Goal: Task Accomplishment & Management: Manage account settings

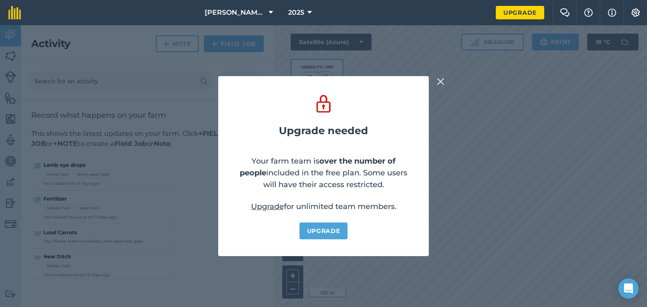
click at [438, 80] on img at bounding box center [441, 82] width 8 height 10
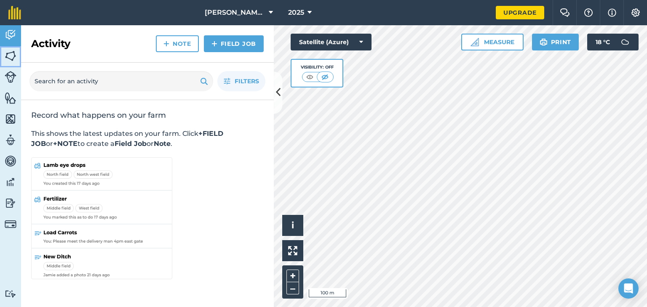
click at [14, 56] on img at bounding box center [11, 56] width 12 height 13
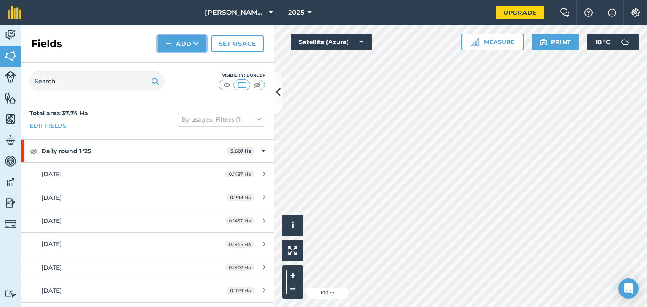
click at [190, 46] on button "Add" at bounding box center [181, 43] width 49 height 17
click at [190, 46] on button "Add Draw Import" at bounding box center [181, 43] width 49 height 17
click at [188, 48] on button "Add" at bounding box center [181, 43] width 49 height 17
click at [184, 62] on link "Draw" at bounding box center [182, 62] width 46 height 19
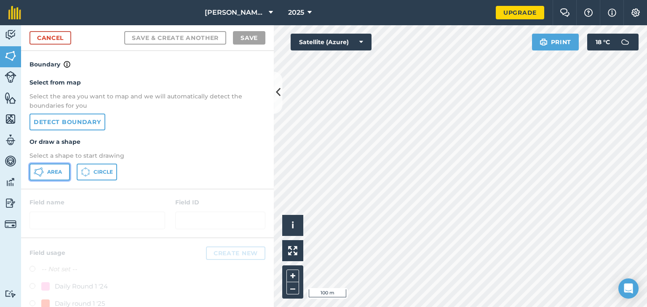
click at [58, 172] on span "Area" at bounding box center [54, 172] width 15 height 7
drag, startPoint x: 58, startPoint y: 172, endPoint x: 138, endPoint y: 158, distance: 80.8
click at [79, 171] on div "Area Circle" at bounding box center [147, 172] width 236 height 17
click at [295, 275] on button "+" at bounding box center [292, 276] width 13 height 13
click at [54, 37] on link "Cancel" at bounding box center [50, 37] width 42 height 13
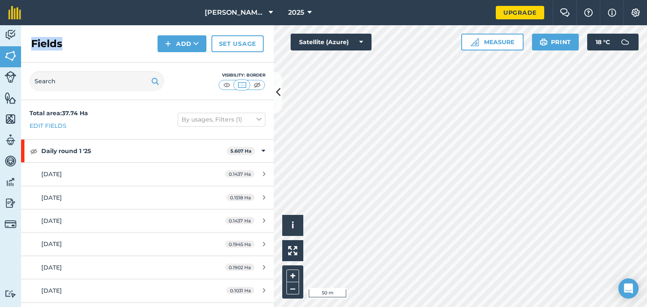
click at [54, 39] on h2 "Fields" at bounding box center [46, 43] width 31 height 13
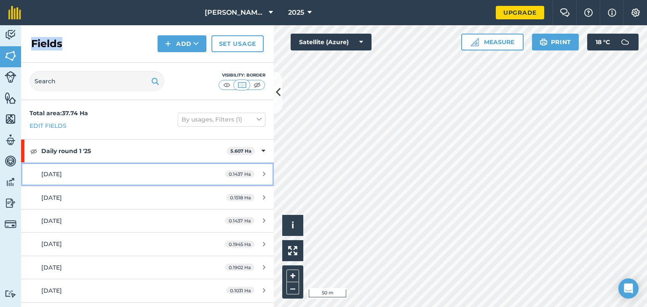
click at [152, 175] on div "[DATE]" at bounding box center [120, 174] width 158 height 9
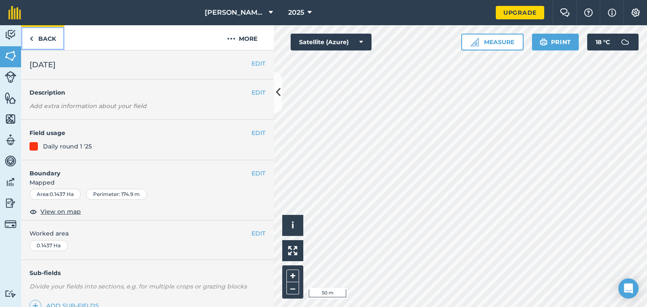
click at [45, 41] on link "Back" at bounding box center [42, 37] width 43 height 25
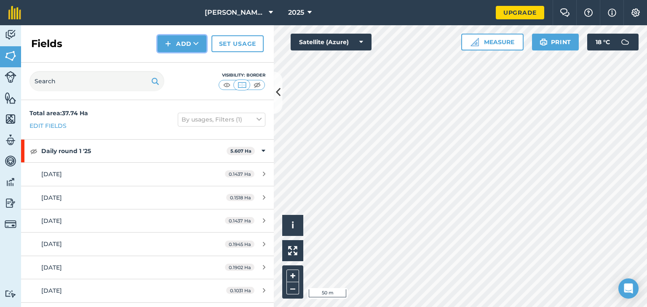
click at [186, 45] on button "Add" at bounding box center [181, 43] width 49 height 17
click at [185, 62] on link "Draw" at bounding box center [182, 62] width 46 height 19
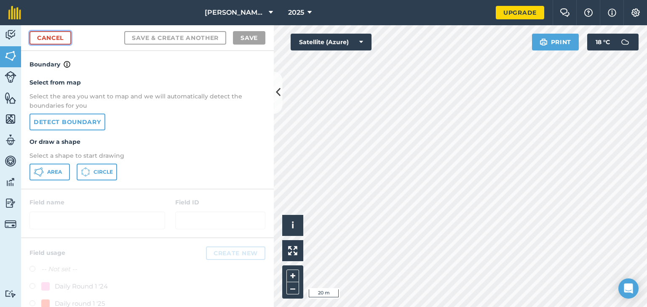
click at [45, 40] on link "Cancel" at bounding box center [50, 37] width 42 height 13
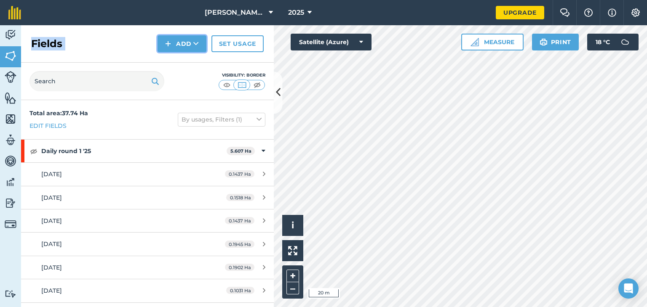
click at [175, 43] on button "Add" at bounding box center [181, 43] width 49 height 17
click at [171, 66] on link "Draw" at bounding box center [182, 62] width 46 height 19
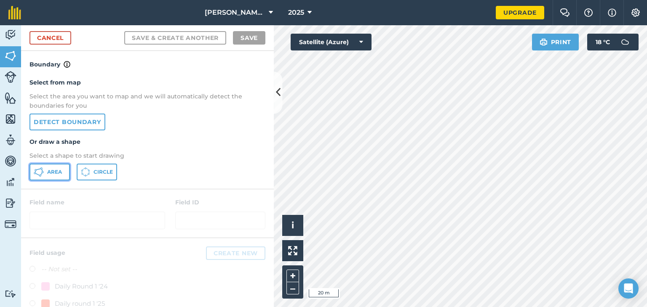
click at [42, 175] on icon at bounding box center [39, 172] width 10 height 10
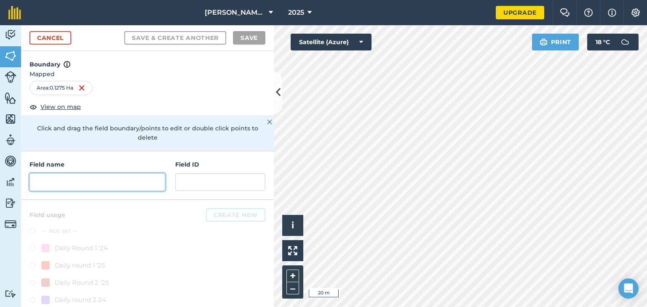
click at [99, 174] on input "text" at bounding box center [97, 182] width 136 height 18
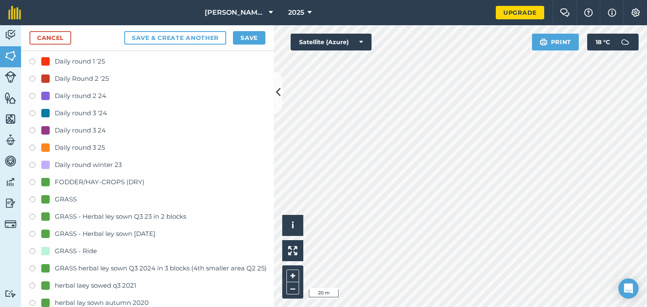
scroll to position [207, 0]
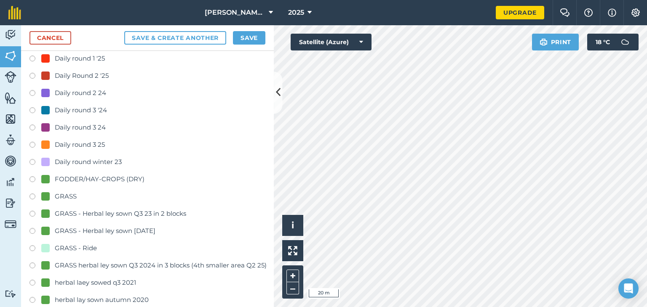
type input "2 days"
click at [32, 143] on label at bounding box center [35, 146] width 12 height 8
click at [208, 38] on button "Save & Create Another" at bounding box center [175, 37] width 102 height 13
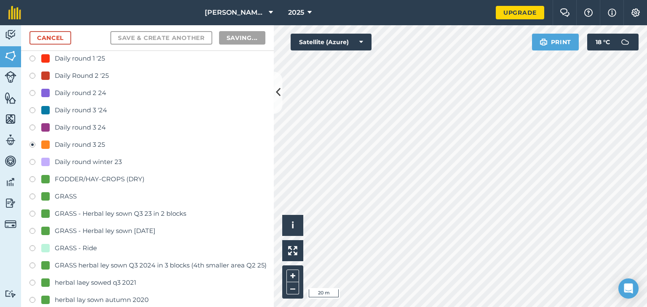
radio input "false"
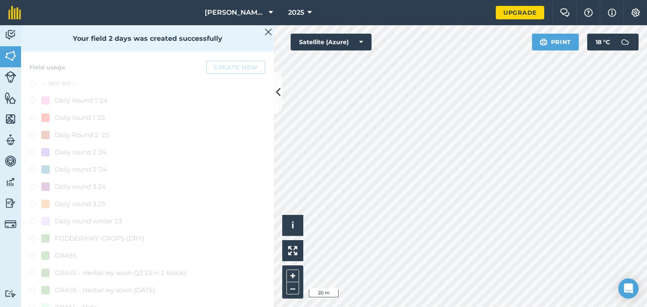
scroll to position [6, 0]
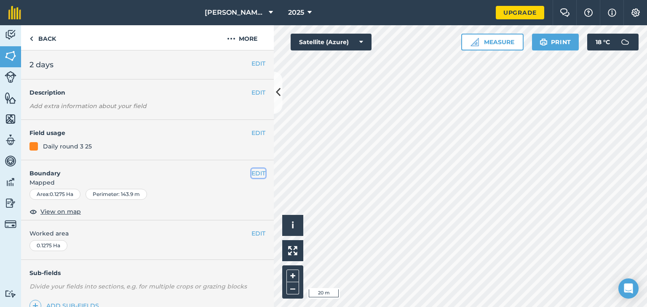
click at [251, 173] on button "EDIT" at bounding box center [258, 173] width 14 height 9
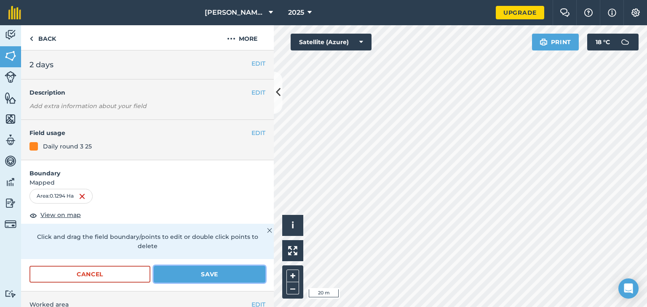
click at [170, 272] on button "Save" at bounding box center [210, 274] width 112 height 17
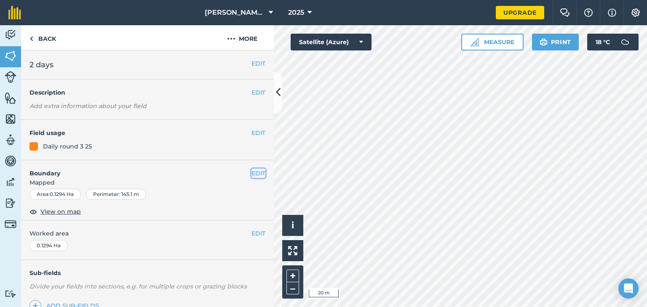
click at [252, 172] on button "EDIT" at bounding box center [258, 173] width 14 height 9
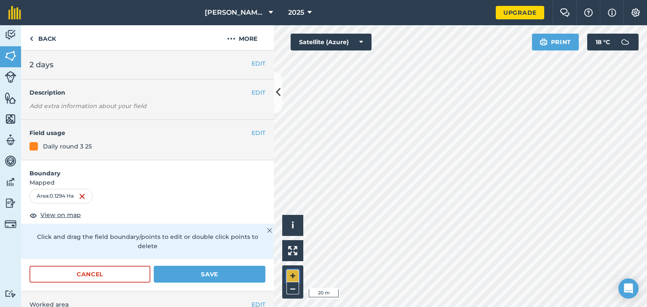
click at [293, 274] on button "+" at bounding box center [292, 276] width 13 height 13
click at [115, 277] on button "Cancel" at bounding box center [89, 274] width 121 height 17
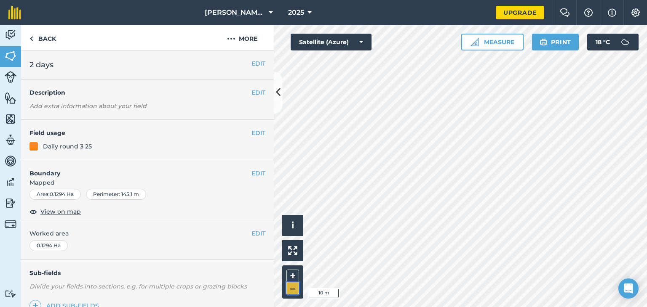
click at [287, 289] on button "–" at bounding box center [292, 289] width 13 height 12
click at [293, 287] on button "–" at bounding box center [292, 289] width 13 height 12
click at [295, 273] on button "+" at bounding box center [292, 276] width 13 height 13
click at [44, 40] on link "Back" at bounding box center [42, 37] width 43 height 25
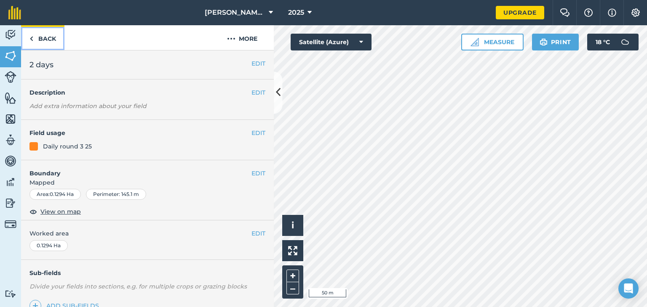
click at [42, 38] on link "Back" at bounding box center [42, 37] width 43 height 25
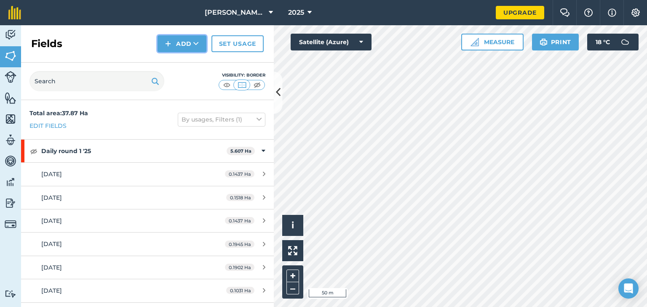
click at [175, 45] on button "Add" at bounding box center [181, 43] width 49 height 17
click at [176, 61] on link "Draw" at bounding box center [182, 62] width 46 height 19
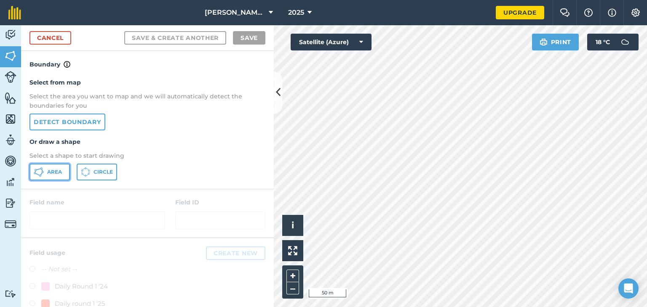
click at [52, 175] on span "Area" at bounding box center [54, 172] width 15 height 7
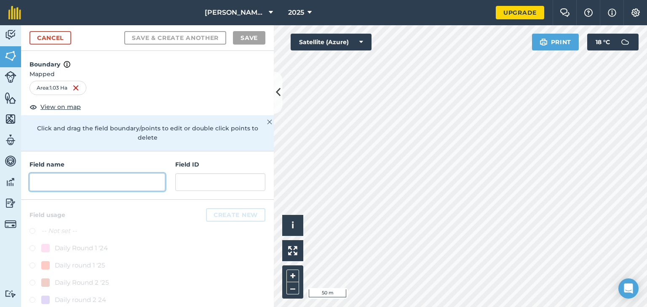
click at [64, 181] on input "text" at bounding box center [97, 182] width 136 height 18
click at [52, 187] on input "text" at bounding box center [97, 182] width 136 height 18
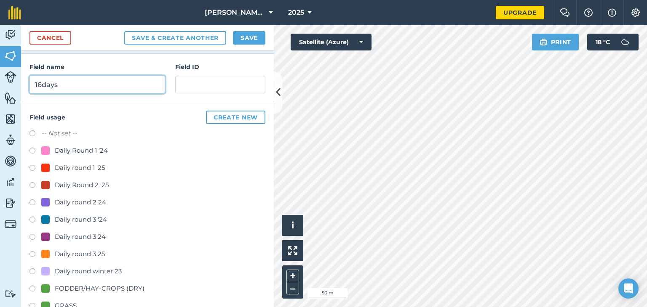
scroll to position [99, 0]
type input "16days"
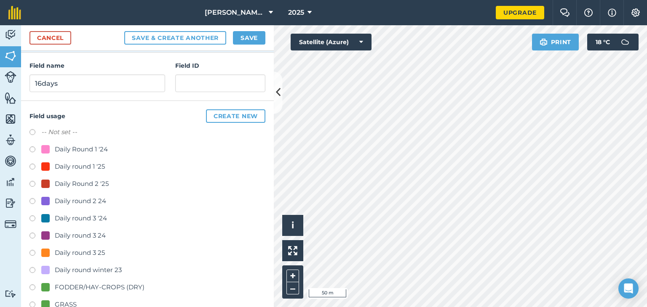
click at [33, 251] on label at bounding box center [35, 254] width 12 height 8
click at [184, 39] on button "Save & Create Another" at bounding box center [175, 37] width 102 height 13
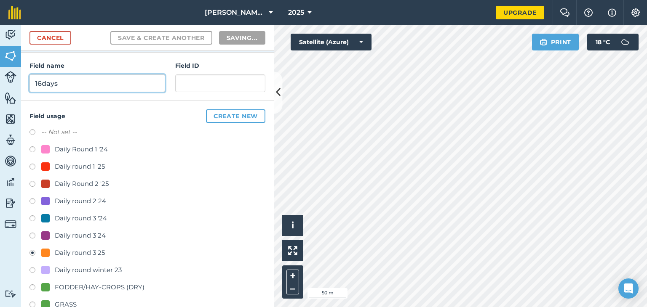
radio input "false"
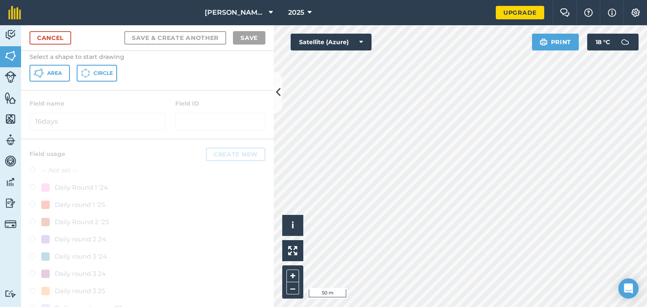
click at [24, 64] on div "Select from map Select the area you want to map and we will automatically detec…" at bounding box center [147, 31] width 253 height 120
click at [66, 80] on button "Area" at bounding box center [49, 73] width 40 height 17
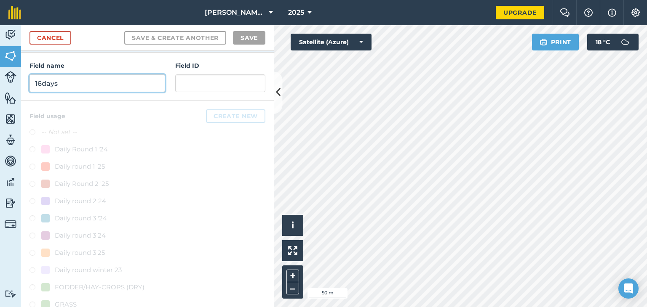
click at [88, 83] on input "16days" at bounding box center [97, 84] width 136 height 18
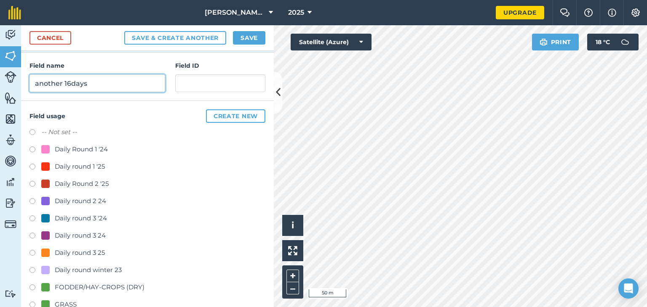
type input "another 16days"
click at [33, 252] on label at bounding box center [35, 254] width 12 height 8
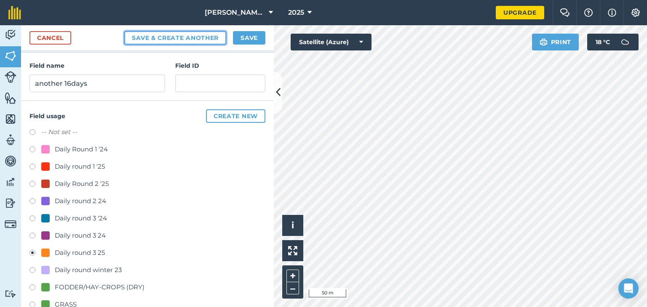
click at [169, 36] on button "Save & Create Another" at bounding box center [175, 37] width 102 height 13
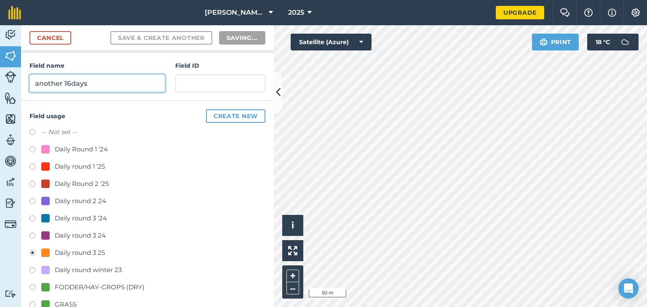
radio input "false"
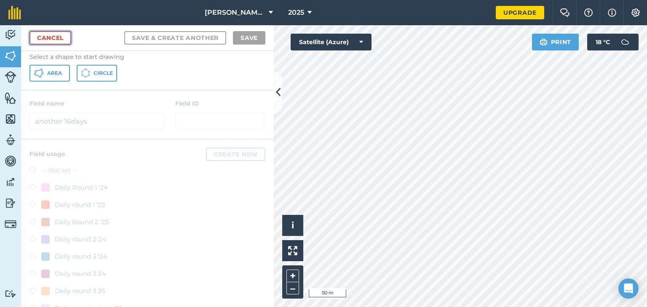
click at [54, 40] on link "Cancel" at bounding box center [50, 37] width 42 height 13
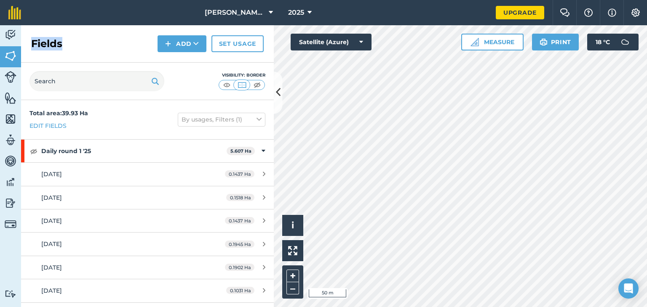
click at [54, 40] on h2 "Fields" at bounding box center [46, 43] width 31 height 13
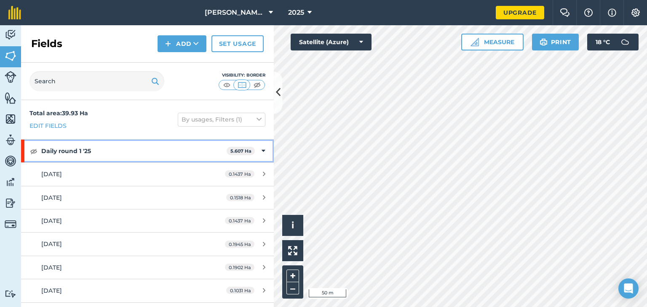
click at [53, 153] on strong "Daily round 1 '25" at bounding box center [133, 151] width 185 height 23
click at [57, 152] on strong "Daily round 1 '25" at bounding box center [134, 151] width 187 height 23
drag, startPoint x: 57, startPoint y: 152, endPoint x: 50, endPoint y: 141, distance: 13.7
click at [50, 141] on strong "Daily round 1 '25" at bounding box center [133, 151] width 185 height 23
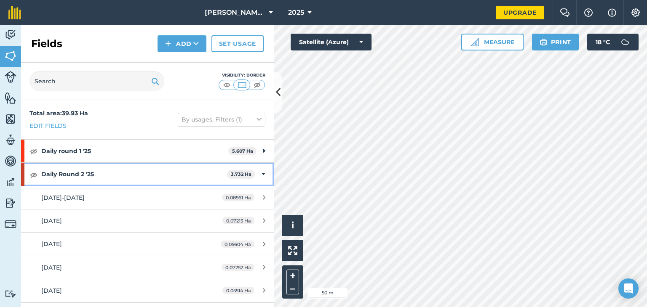
click at [38, 173] on div "Daily Round 2 '25 3.732 Ha" at bounding box center [147, 174] width 253 height 23
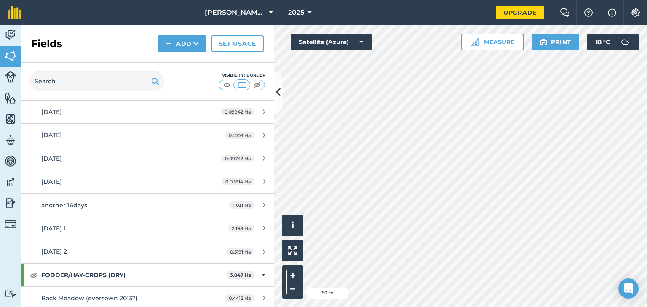
scroll to position [532, 0]
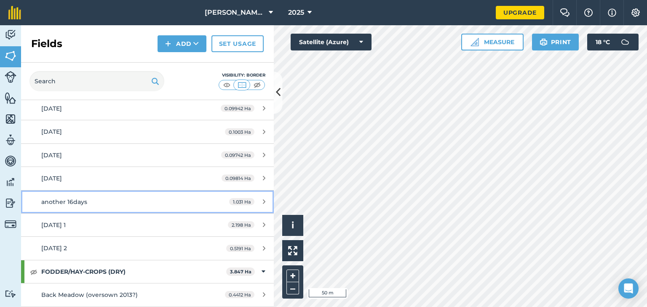
click at [61, 201] on span "another 16days" at bounding box center [64, 202] width 46 height 8
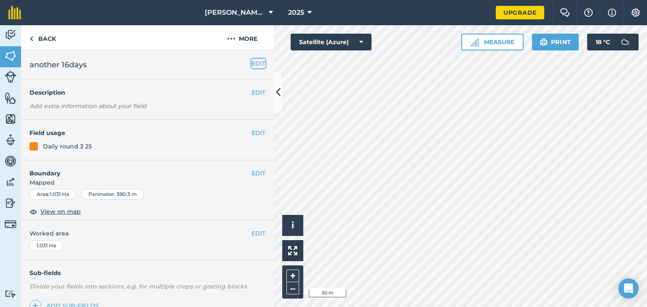
click at [253, 61] on button "EDIT" at bounding box center [258, 63] width 14 height 9
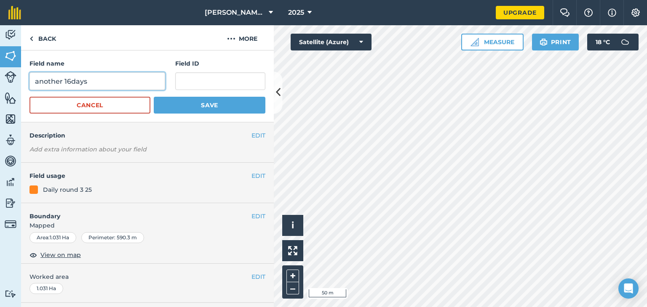
click at [64, 84] on input "another 16days" at bounding box center [97, 81] width 136 height 18
click at [42, 83] on input "16days" at bounding box center [97, 81] width 136 height 18
click at [56, 85] on input "16a days" at bounding box center [97, 81] width 136 height 18
click at [71, 80] on input "16a days" at bounding box center [97, 81] width 136 height 18
type input "16a days from 29thth Aug"
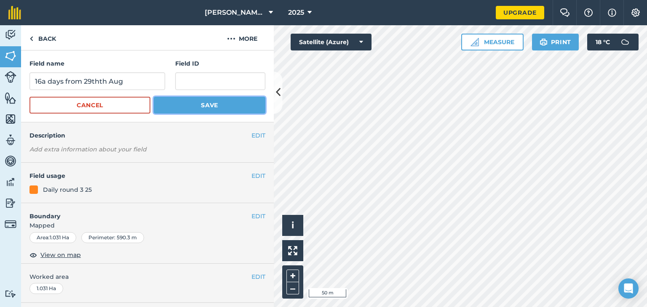
click at [171, 108] on button "Save" at bounding box center [210, 105] width 112 height 17
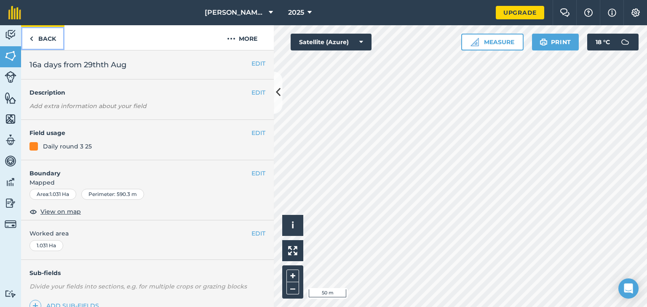
click at [49, 37] on link "Back" at bounding box center [42, 37] width 43 height 25
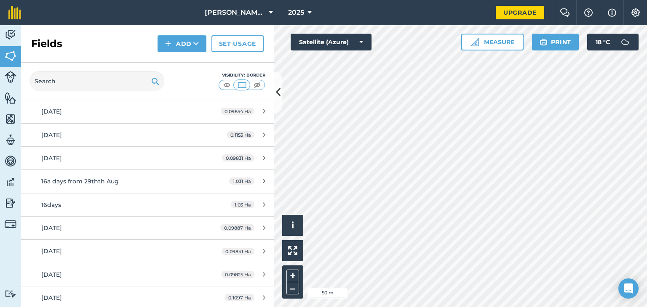
scroll to position [173, 0]
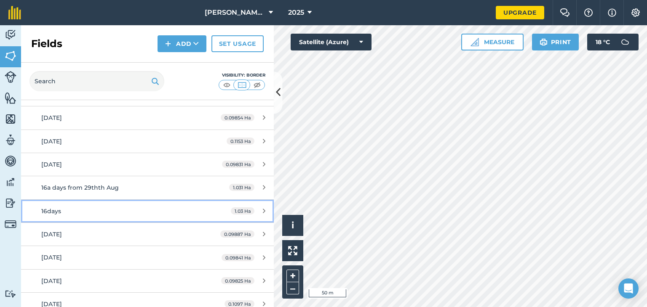
click at [53, 209] on span "16days" at bounding box center [51, 212] width 20 height 8
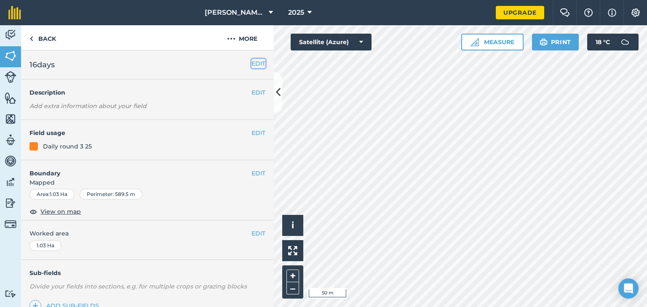
click at [254, 63] on button "EDIT" at bounding box center [258, 63] width 14 height 9
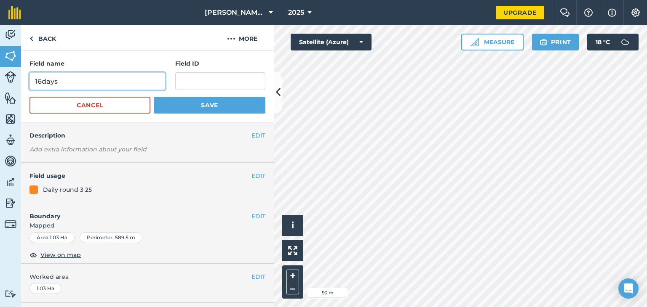
click at [42, 84] on input "16days" at bounding box center [97, 81] width 136 height 18
click at [67, 83] on input "16b days" at bounding box center [97, 81] width 136 height 18
type input "16b days [DATE]"
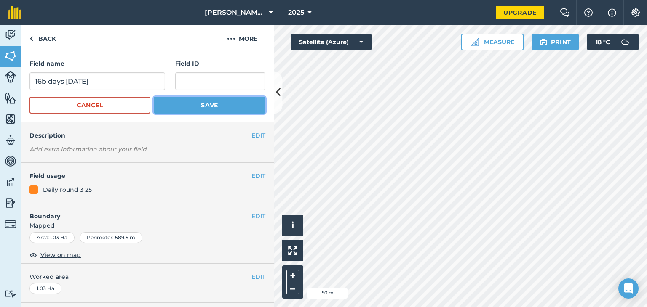
click at [161, 104] on button "Save" at bounding box center [210, 105] width 112 height 17
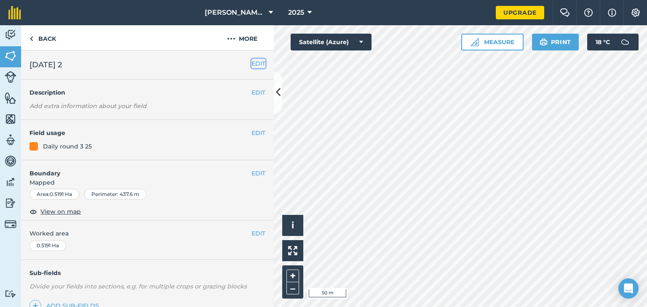
click at [251, 62] on button "EDIT" at bounding box center [258, 63] width 14 height 9
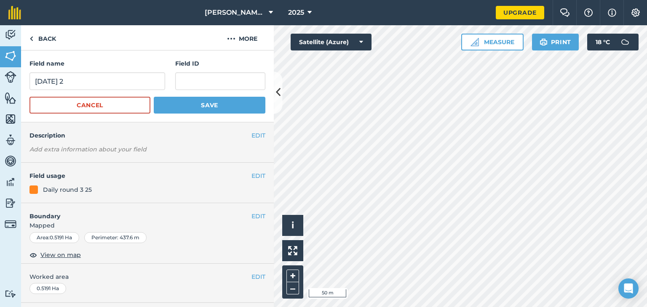
click at [234, 62] on h4 "Field ID" at bounding box center [220, 63] width 90 height 9
click at [33, 83] on input "[DATE] 2" at bounding box center [97, 81] width 136 height 18
click at [131, 85] on input "From [DATE] [DATE] 2" at bounding box center [97, 81] width 136 height 18
type input "From [DATE]"
click at [196, 102] on button "Save" at bounding box center [210, 105] width 112 height 17
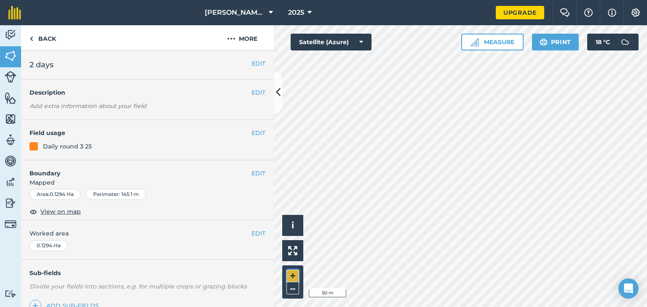
click at [296, 273] on button "+" at bounding box center [292, 276] width 13 height 13
click at [294, 291] on button "–" at bounding box center [292, 289] width 13 height 12
click at [276, 94] on icon at bounding box center [278, 92] width 5 height 15
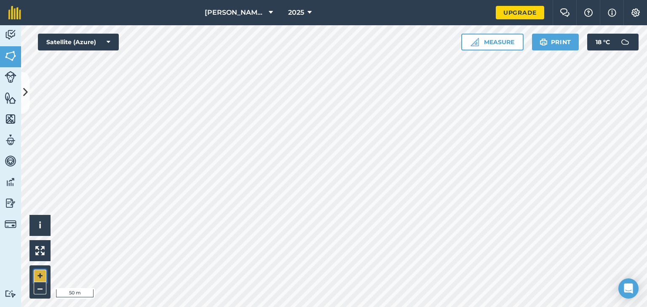
click at [40, 275] on button "+" at bounding box center [40, 276] width 13 height 13
click at [42, 274] on button "+" at bounding box center [40, 276] width 13 height 13
click at [396, 0] on html "[PERSON_NAME] Farm 2025 Upgrade Farm Chat Help Info Settings Map printing is no…" at bounding box center [323, 153] width 647 height 307
click at [38, 293] on button "–" at bounding box center [40, 289] width 13 height 12
click at [41, 288] on button "–" at bounding box center [40, 289] width 13 height 12
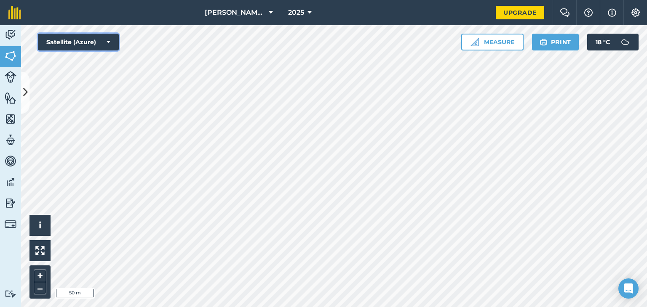
click at [109, 42] on icon at bounding box center [109, 42] width 4 height 8
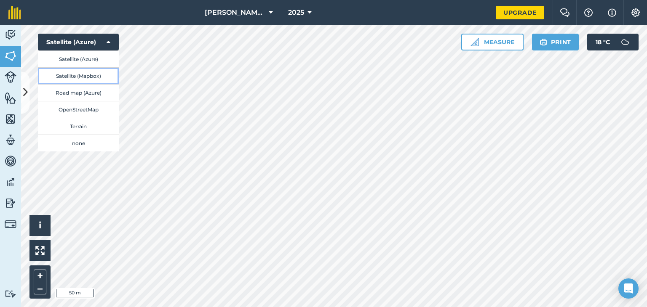
click at [72, 76] on button "Satellite (Mapbox)" at bounding box center [78, 75] width 81 height 17
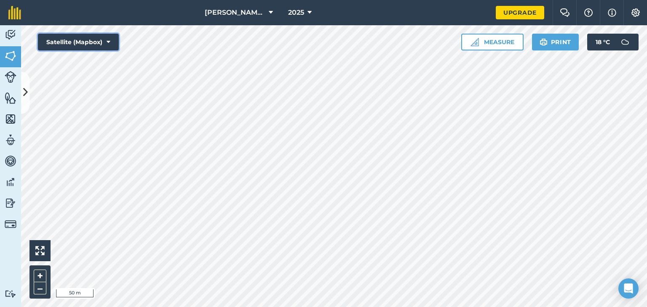
click at [111, 43] on button "Satellite (Mapbox)" at bounding box center [78, 42] width 81 height 17
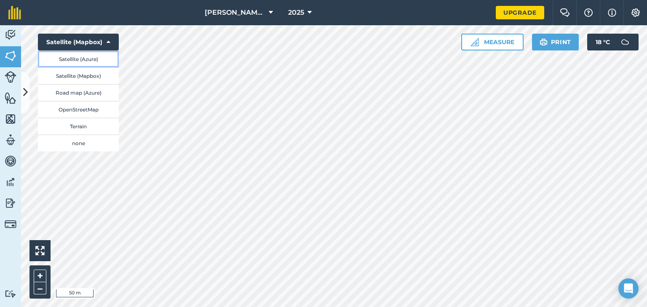
click at [83, 61] on button "Satellite (Azure)" at bounding box center [78, 59] width 81 height 17
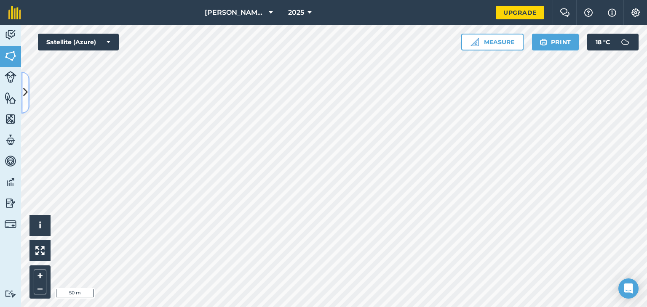
click at [25, 91] on icon at bounding box center [25, 92] width 5 height 15
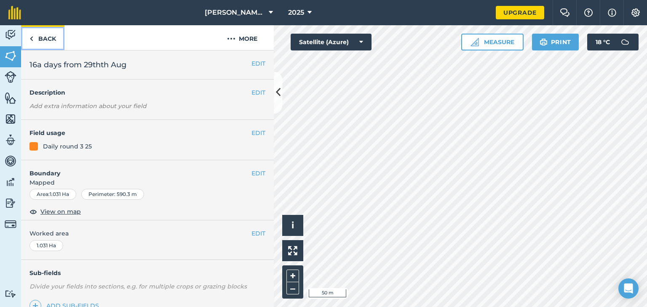
click at [44, 40] on link "Back" at bounding box center [42, 37] width 43 height 25
click at [41, 42] on link "Back" at bounding box center [42, 37] width 43 height 25
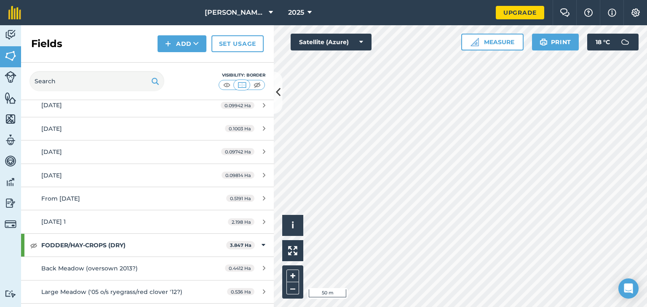
scroll to position [549, 0]
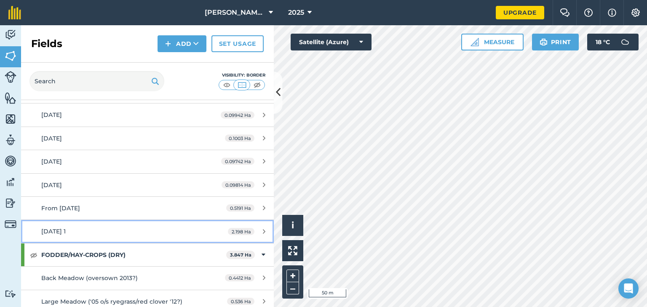
click at [61, 231] on span "[DATE] 1" at bounding box center [53, 232] width 24 height 8
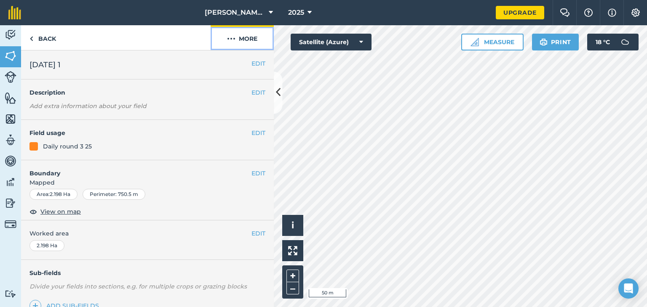
click at [246, 41] on button "More" at bounding box center [242, 37] width 63 height 25
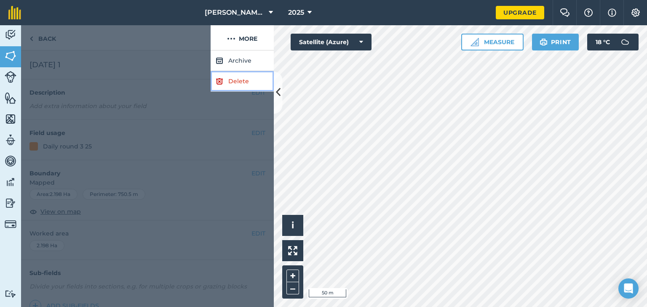
click at [232, 78] on link "Delete" at bounding box center [242, 81] width 63 height 21
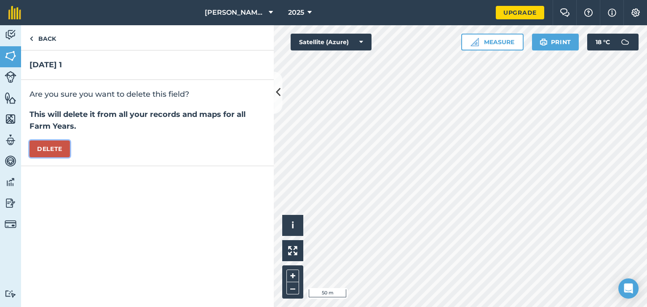
click at [54, 153] on button "Delete" at bounding box center [49, 149] width 40 height 17
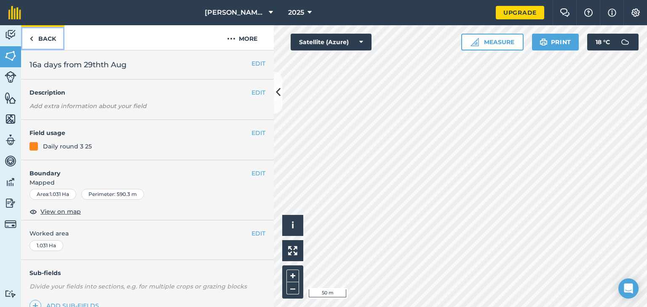
click at [32, 40] on img at bounding box center [31, 39] width 4 height 10
click at [40, 41] on link "Back" at bounding box center [42, 37] width 43 height 25
